Goal: Find specific page/section

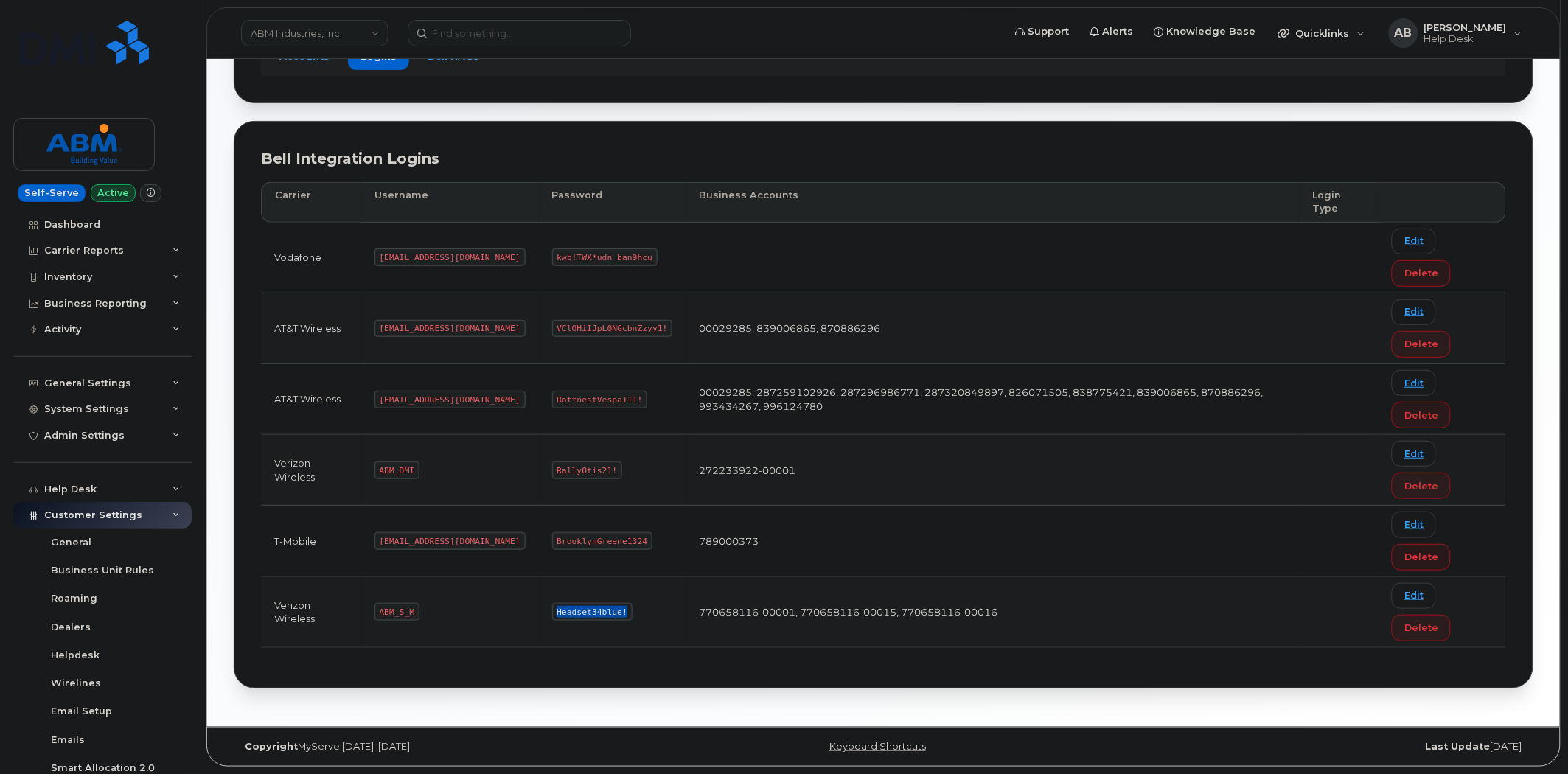
scroll to position [163, 0]
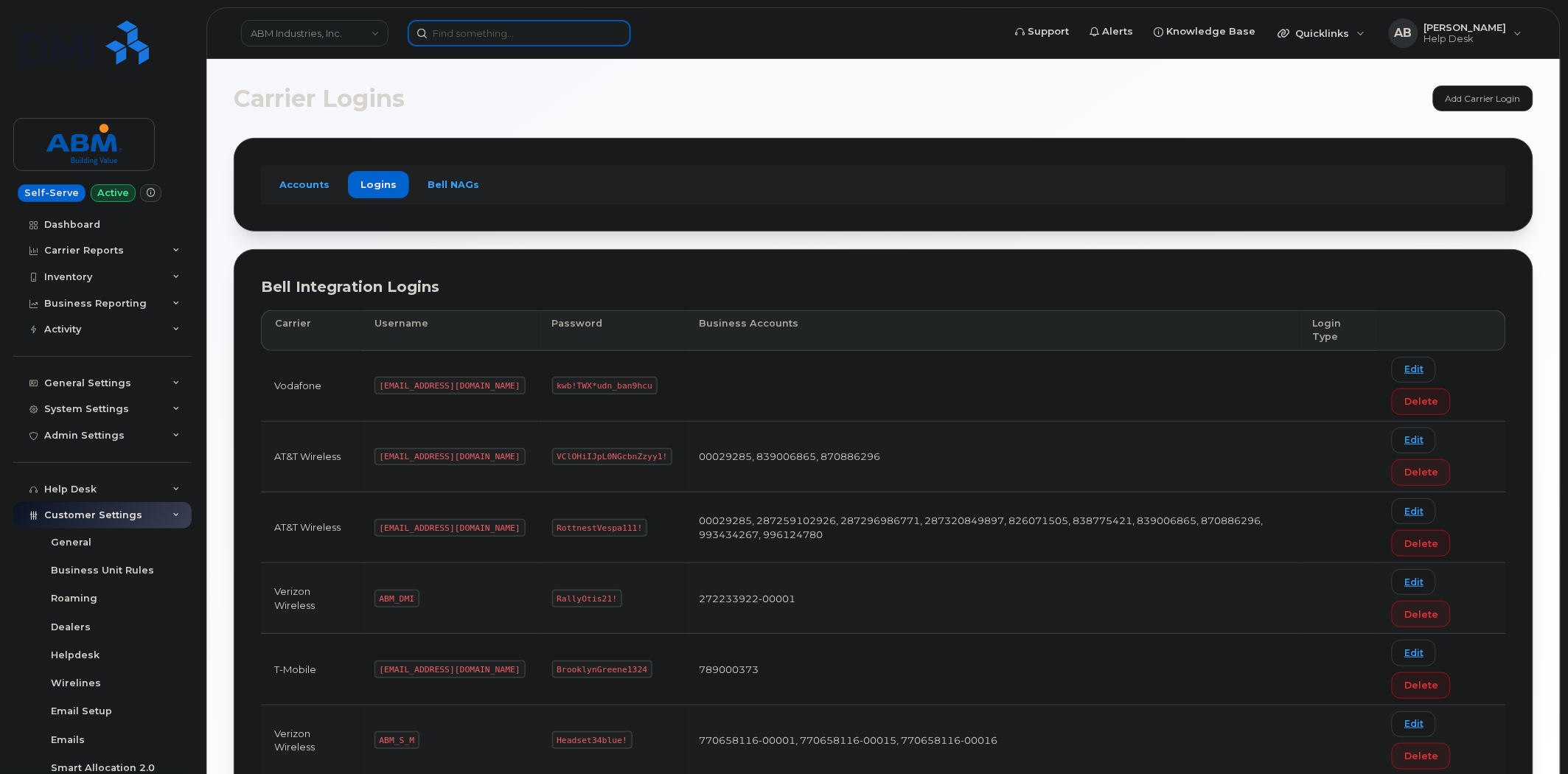
click at [484, 35] on input at bounding box center [519, 33] width 224 height 27
paste input "8647054566"
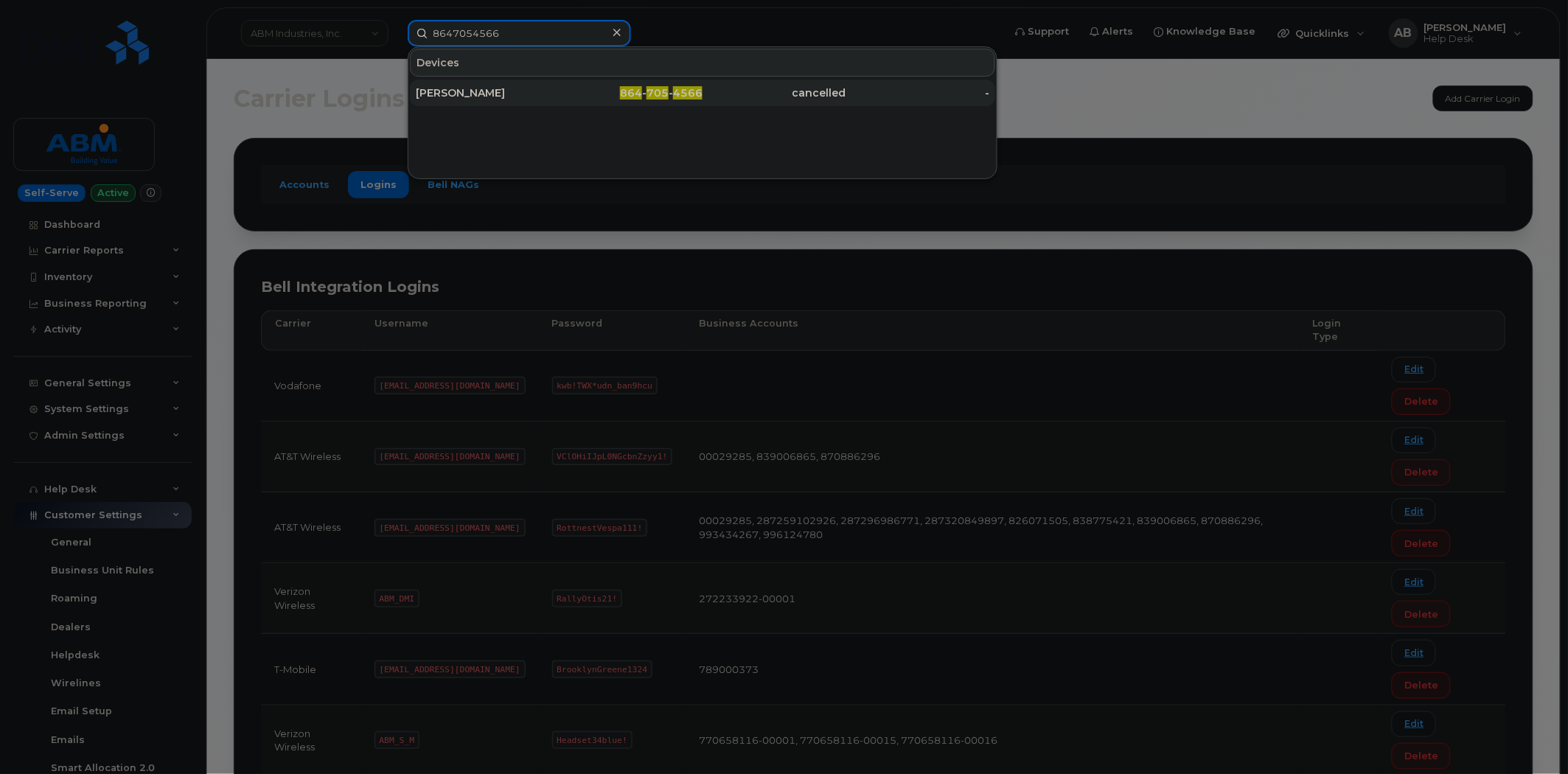
type input "8647054566"
click at [509, 92] on div "[PERSON_NAME]" at bounding box center [487, 92] width 144 height 14
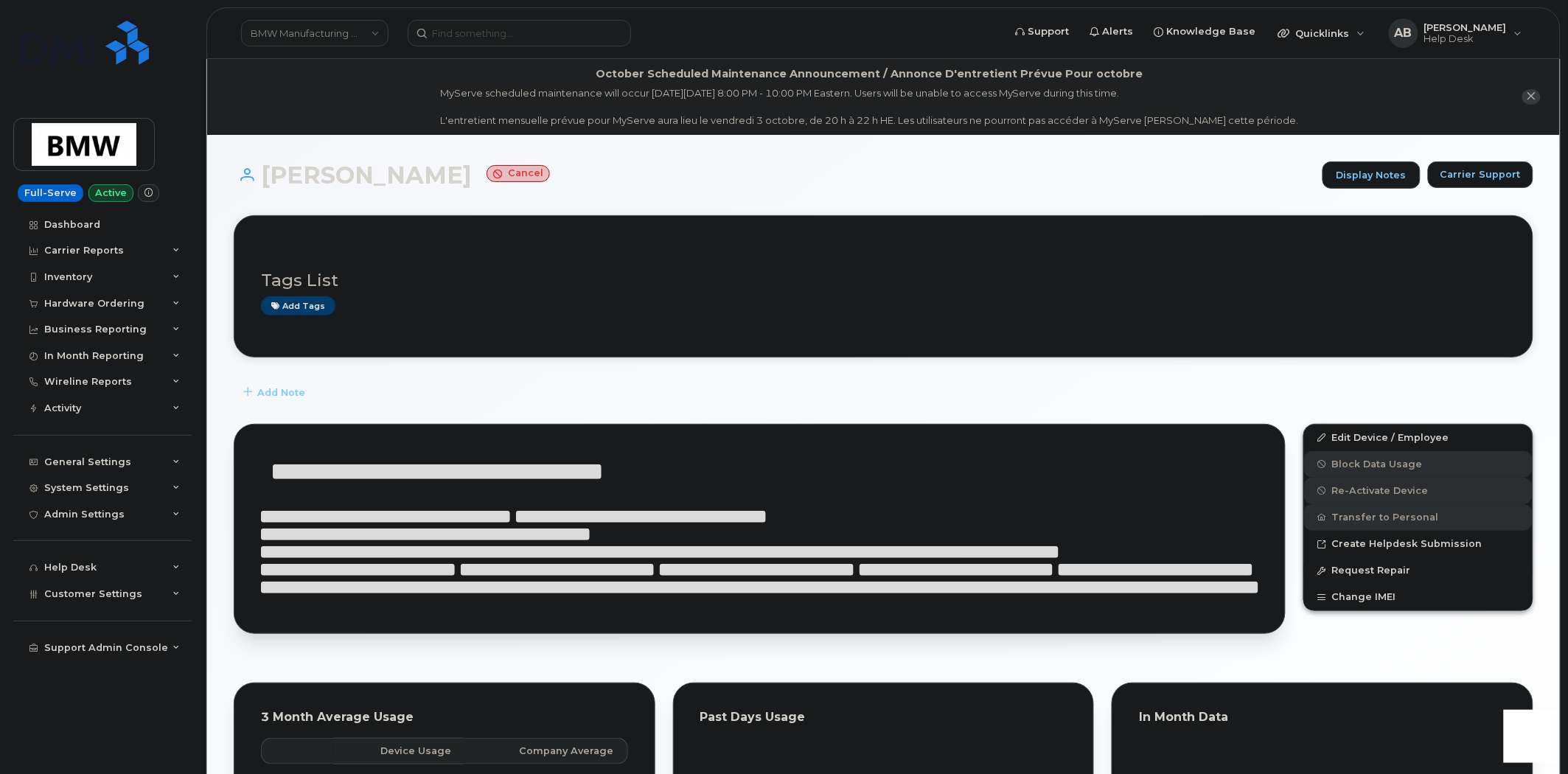
click at [222, 340] on div "[PERSON_NAME] Display Notes Carrier Support Tags List Add tags Add Note Edit De…" at bounding box center [883, 684] width 1353 height 1100
